Goal: Contribute content: Add original content to the website for others to see

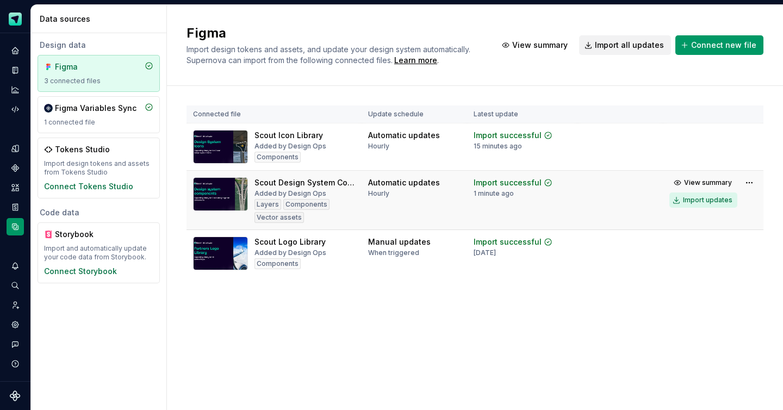
click at [706, 199] on div "Import updates" at bounding box center [707, 200] width 49 height 9
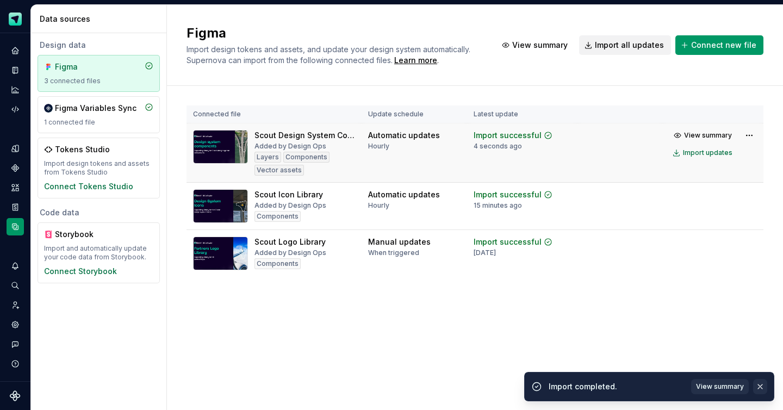
click at [758, 387] on button "button" at bounding box center [760, 386] width 14 height 15
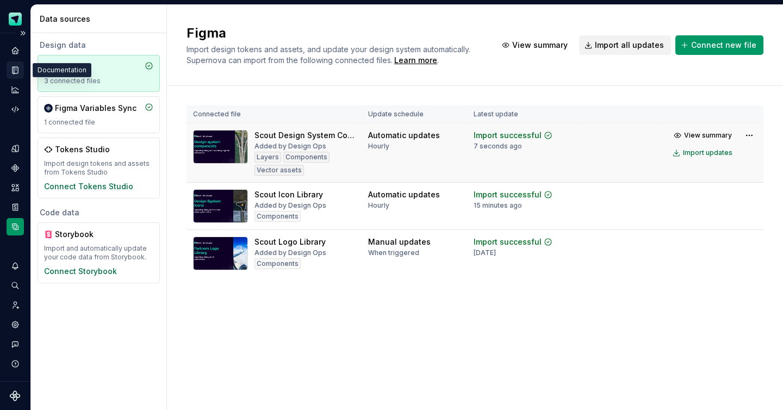
click at [17, 70] on icon "Documentation" at bounding box center [16, 70] width 4 height 6
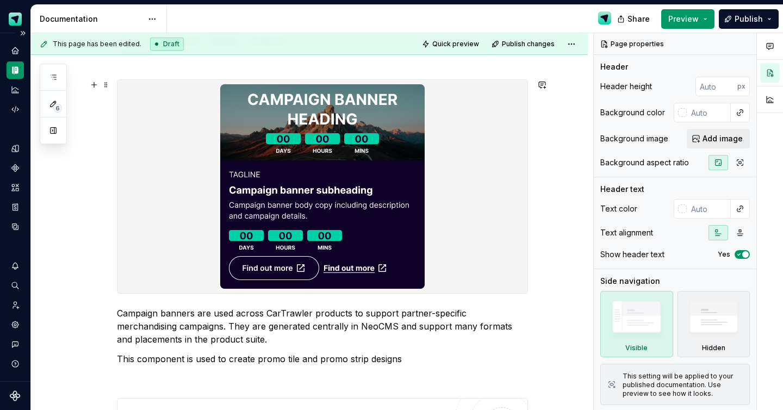
scroll to position [97, 0]
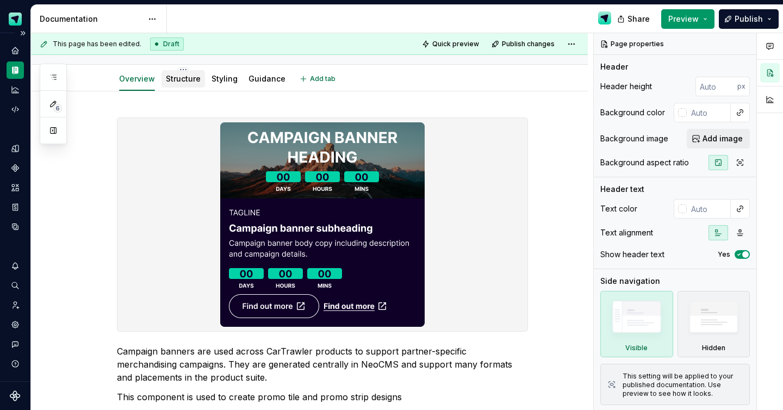
click at [173, 75] on link "Structure" at bounding box center [183, 78] width 35 height 9
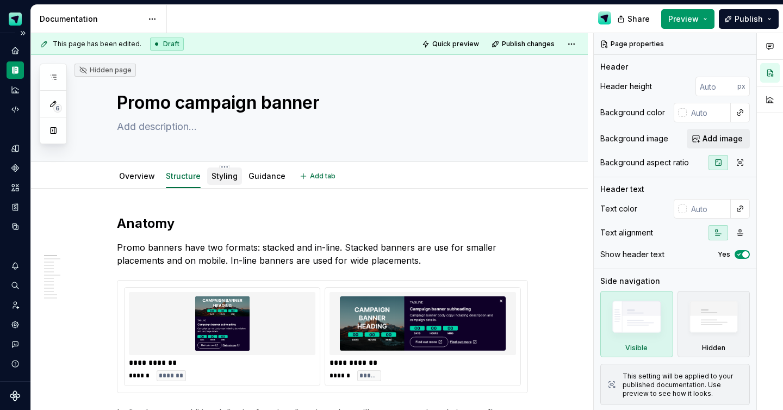
click at [231, 180] on link "Styling" at bounding box center [225, 175] width 26 height 9
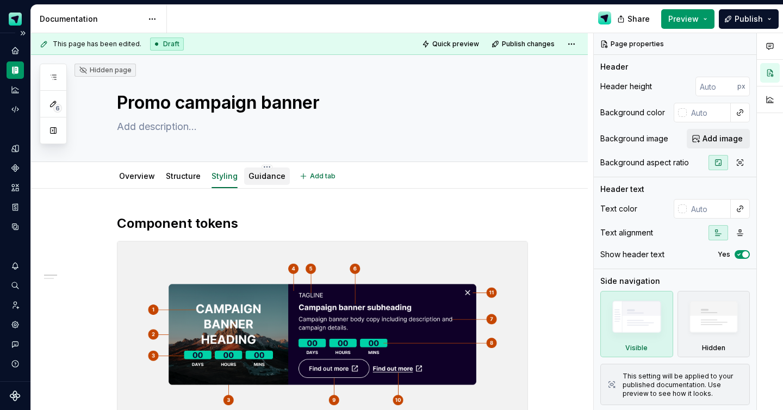
click at [276, 175] on link "Guidance" at bounding box center [267, 175] width 37 height 9
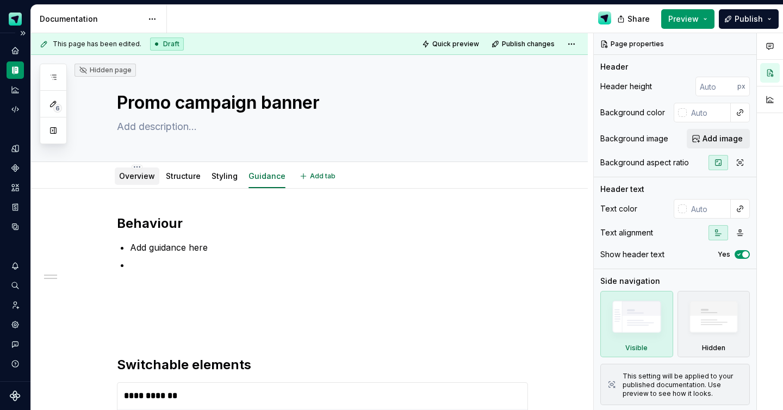
click at [151, 170] on div "Overview" at bounding box center [137, 176] width 36 height 13
click at [142, 182] on div "Overview" at bounding box center [137, 176] width 36 height 13
click at [146, 181] on div "Overview" at bounding box center [137, 176] width 36 height 11
click at [143, 178] on link "Overview" at bounding box center [137, 175] width 36 height 9
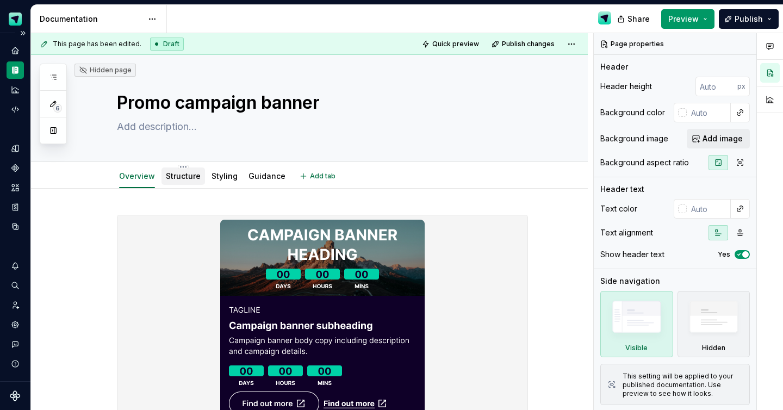
click at [196, 180] on link "Structure" at bounding box center [183, 175] width 35 height 9
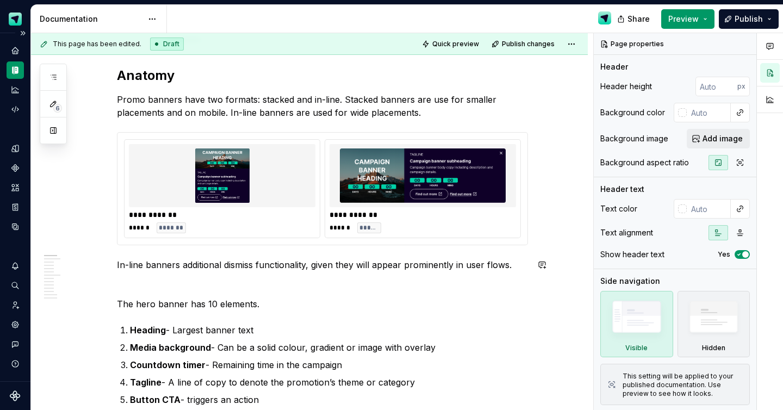
scroll to position [146, 0]
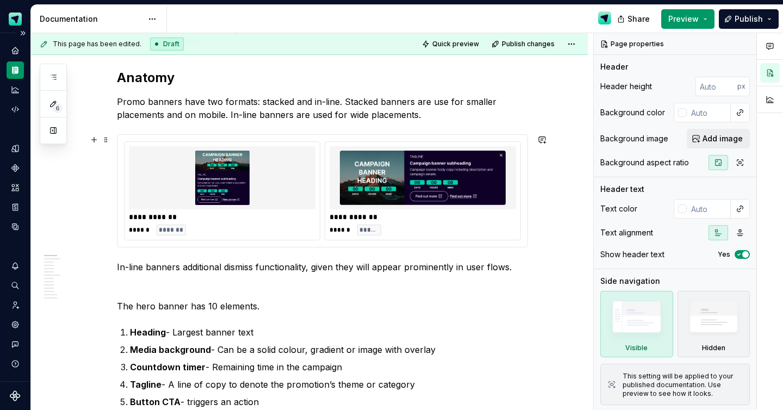
click at [275, 232] on div "****** *******" at bounding box center [222, 230] width 187 height 11
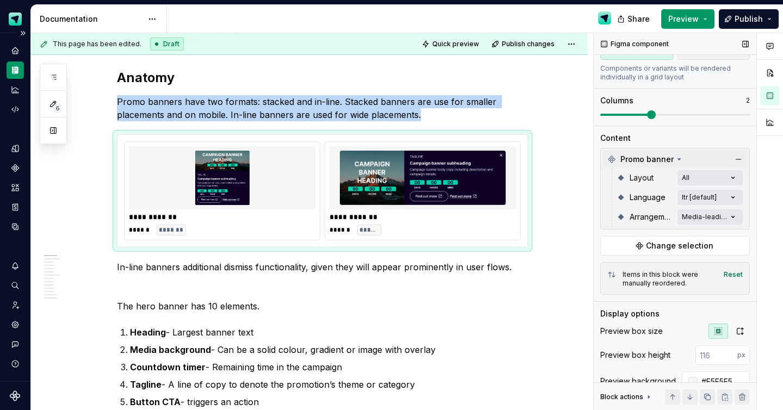
scroll to position [165, 0]
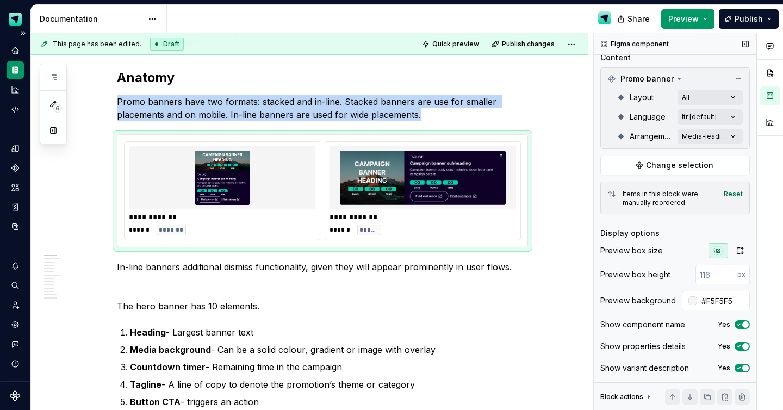
click at [746, 324] on span "button" at bounding box center [745, 324] width 7 height 7
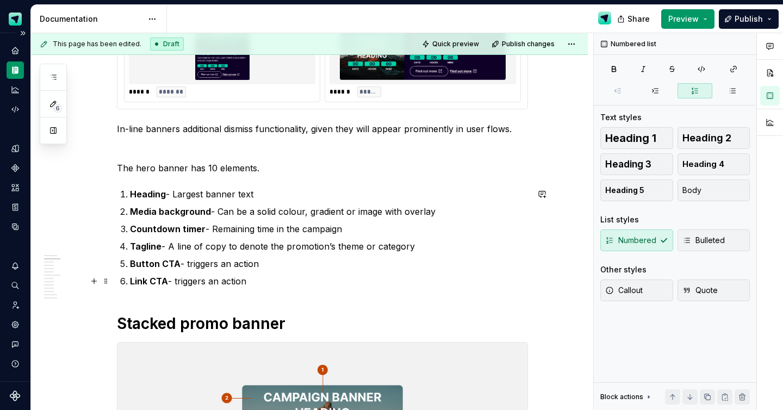
scroll to position [0, 0]
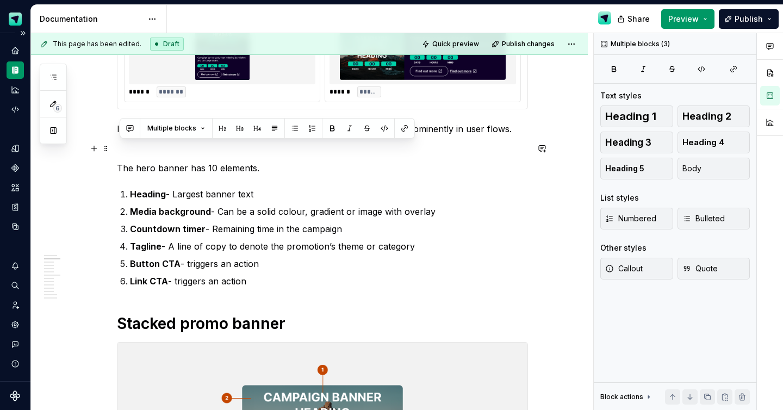
drag, startPoint x: 258, startPoint y: 283, endPoint x: 124, endPoint y: 153, distance: 186.1
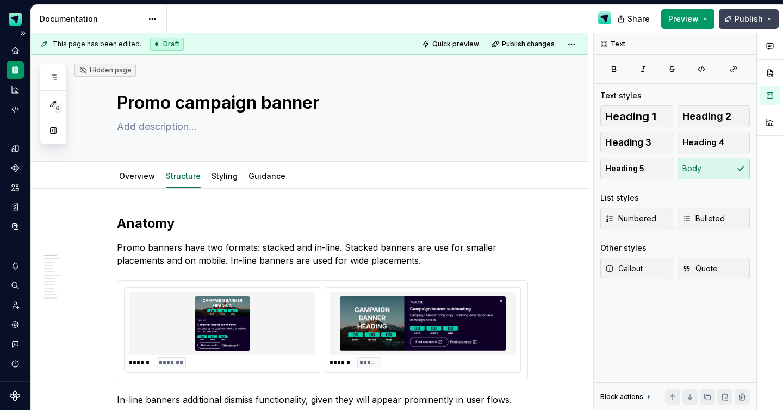
click at [752, 23] on span "Publish" at bounding box center [749, 19] width 28 height 11
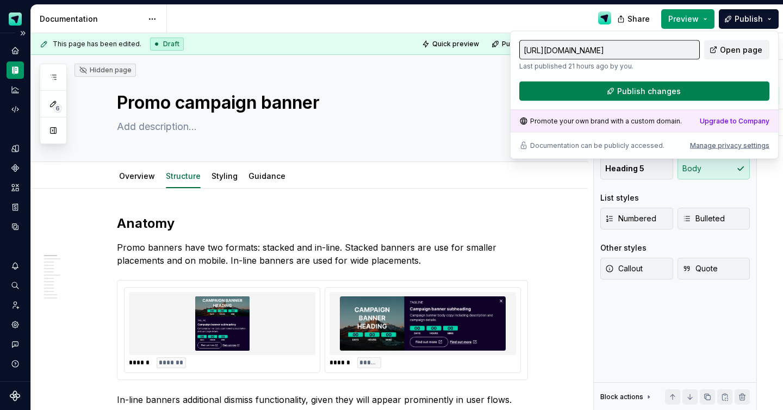
click at [634, 90] on span "Publish changes" at bounding box center [649, 91] width 64 height 11
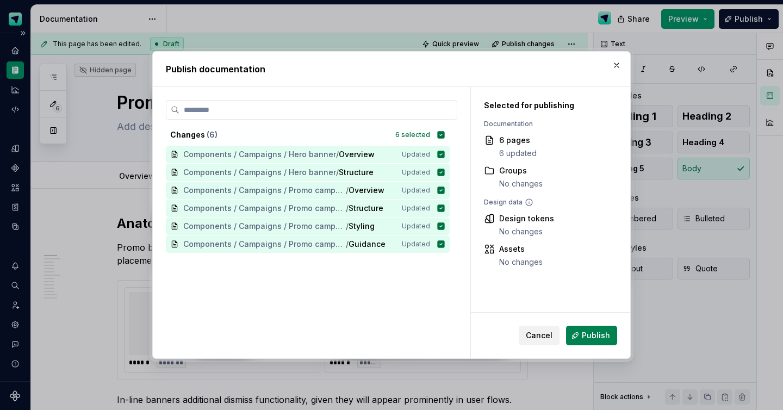
click at [597, 333] on span "Publish" at bounding box center [596, 335] width 28 height 11
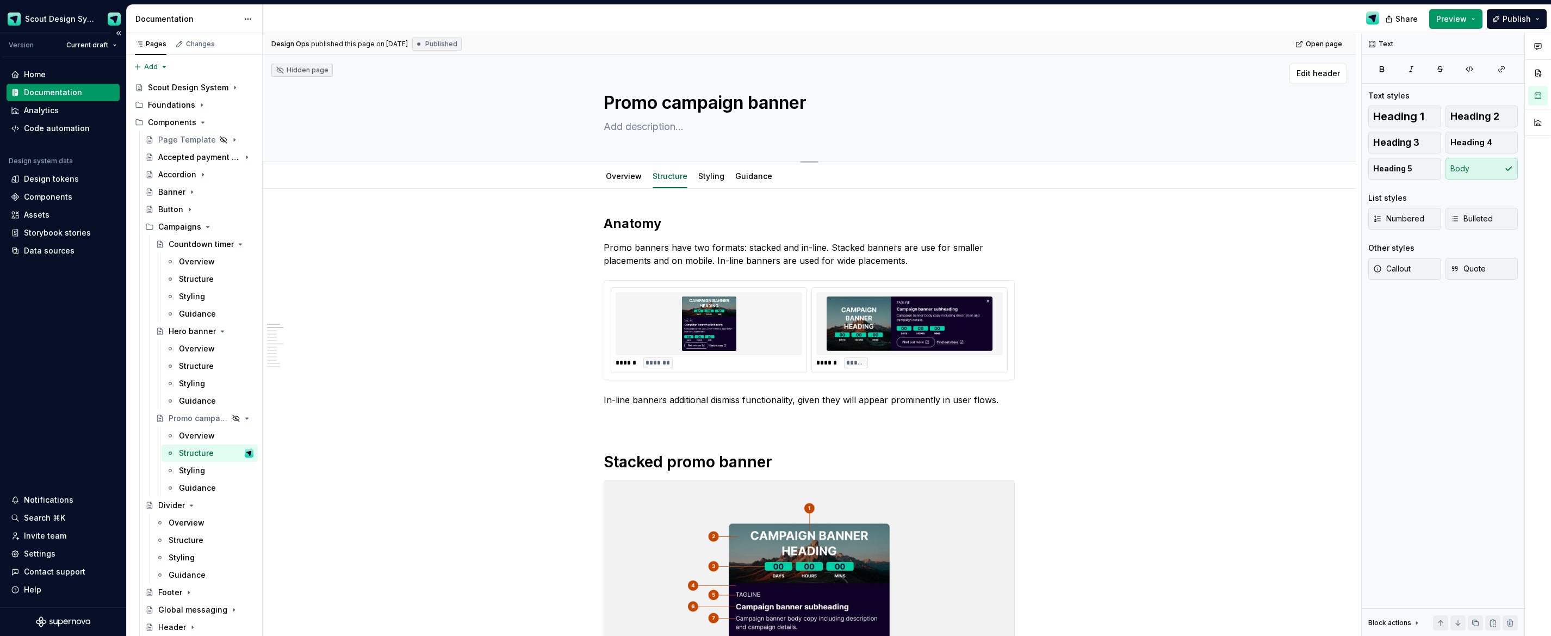
type textarea "*"
